Goal: Task Accomplishment & Management: Manage account settings

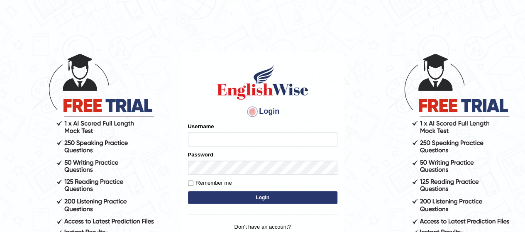
type input "rim_parramatta"
click at [222, 201] on button "Login" at bounding box center [263, 197] width 150 height 12
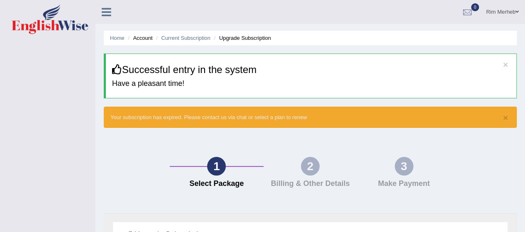
click at [299, 185] on h4 "Billing & Other Details" at bounding box center [311, 184] width 86 height 8
click at [308, 169] on div "2" at bounding box center [310, 166] width 19 height 19
click at [498, 11] on link "Rim Merheb" at bounding box center [502, 11] width 45 height 22
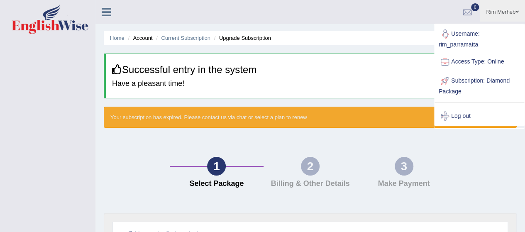
click at [401, 74] on h3 "Successful entry in the system" at bounding box center [311, 69] width 398 height 11
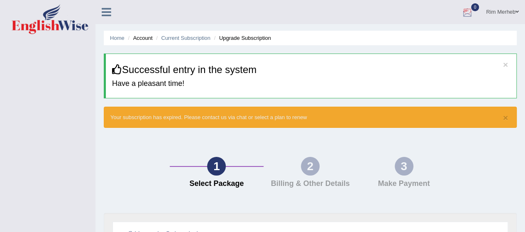
click at [469, 9] on div at bounding box center [467, 12] width 12 height 12
click at [391, 19] on ul "Rim Merheb Toggle navigation Username: rim_parramatta Access Type: Online Subsc…" at bounding box center [375, 12] width 301 height 24
click at [105, 18] on div "Rim Merheb Toggle navigation Username: rim_parramatta Access Type: Online Subsc…" at bounding box center [311, 12] width 430 height 24
click at [108, 7] on icon at bounding box center [107, 12] width 10 height 11
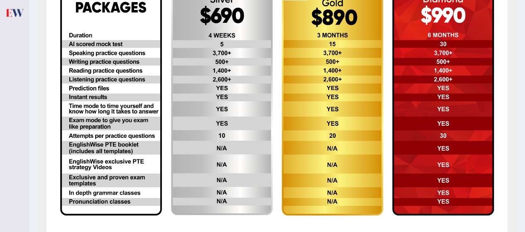
scroll to position [272, 0]
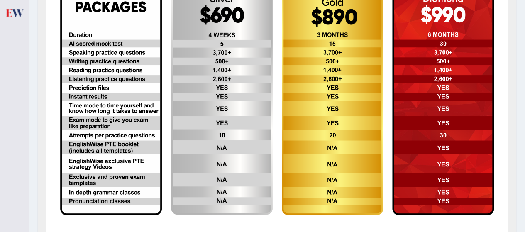
click at [329, 70] on img at bounding box center [333, 100] width 102 height 228
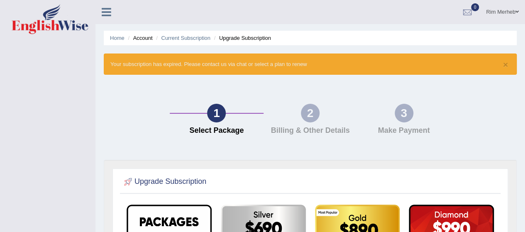
click at [500, 10] on link "Rim Merheb" at bounding box center [502, 11] width 45 height 22
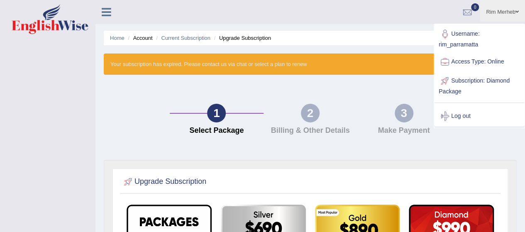
click at [456, 115] on link "Log out" at bounding box center [480, 116] width 90 height 19
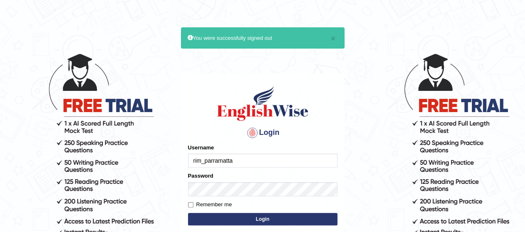
drag, startPoint x: 0, startPoint y: 0, endPoint x: 264, endPoint y: 162, distance: 310.1
click at [264, 162] on input "rim_parramatta" at bounding box center [263, 161] width 150 height 14
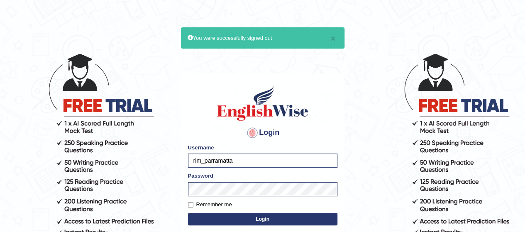
click at [199, 162] on input "rim_parramatta" at bounding box center [263, 161] width 150 height 14
type input "joudy_parramatta"
click at [188, 213] on button "Login" at bounding box center [263, 219] width 150 height 12
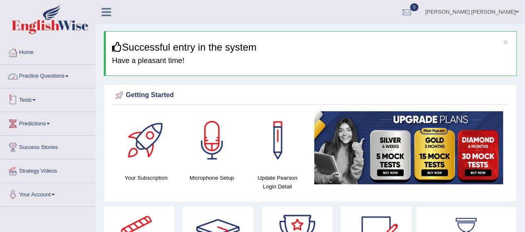
click at [47, 76] on link "Practice Questions" at bounding box center [47, 75] width 95 height 21
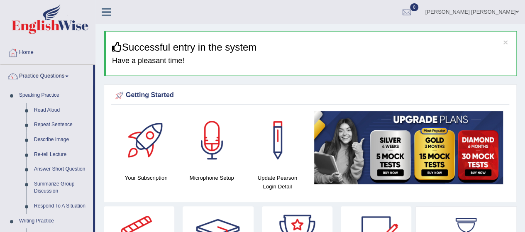
click at [228, 16] on ul "Joudy Merheb Toggle navigation Username: joudy_parramatta Access Type: Online S…" at bounding box center [375, 12] width 301 height 24
click at [301, 9] on ul "Joudy Merheb Toggle navigation Username: joudy_parramatta Access Type: Online S…" at bounding box center [375, 12] width 301 height 24
click at [503, 13] on link "Joudy Merheb" at bounding box center [472, 11] width 106 height 22
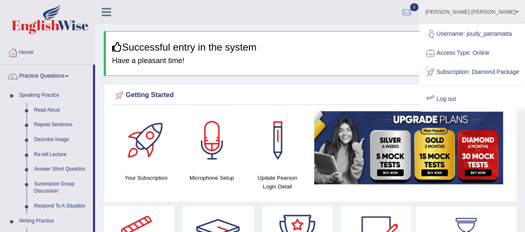
click at [460, 109] on link "Log out" at bounding box center [472, 99] width 104 height 19
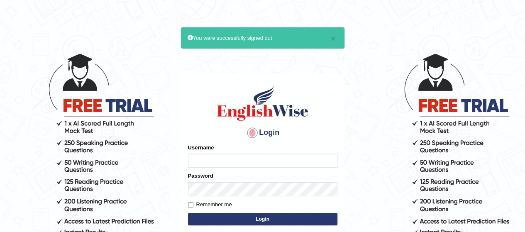
type input "rim_parramatta"
click at [336, 37] on div "× You were successfully signed out" at bounding box center [263, 37] width 164 height 21
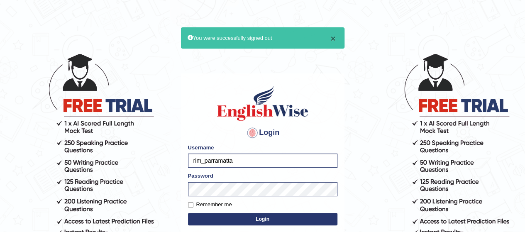
click at [336, 38] on button "×" at bounding box center [333, 38] width 5 height 9
